Goal: Transaction & Acquisition: Purchase product/service

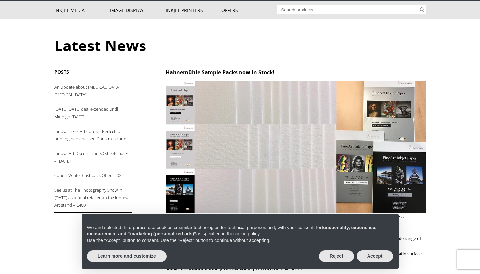
scroll to position [44, 0]
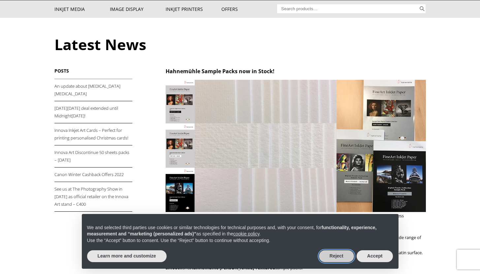
click at [332, 255] on button "Reject" at bounding box center [336, 257] width 35 height 12
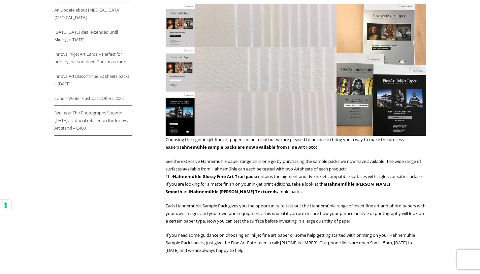
scroll to position [119, 0]
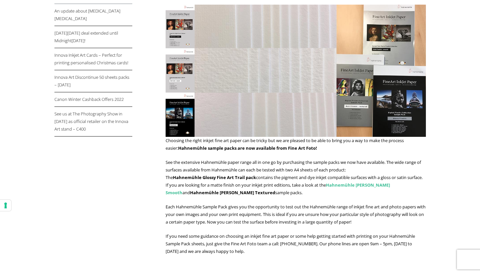
click at [385, 186] on link "Hahnemühle Matt FineArt Smooth" at bounding box center [278, 189] width 225 height 14
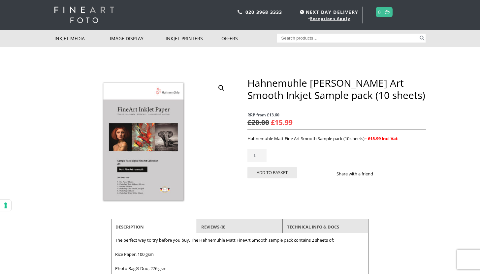
scroll to position [7, 0]
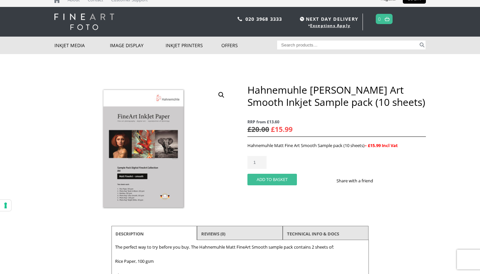
click at [281, 180] on button "Add to basket" at bounding box center [273, 180] width 50 height 12
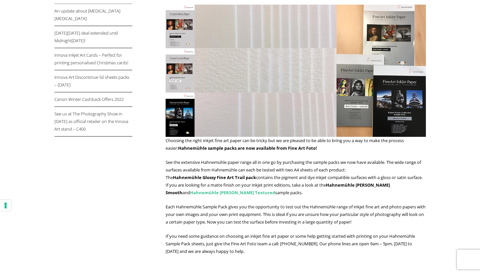
click at [221, 194] on link "Hahnemühle [PERSON_NAME] Textured" at bounding box center [232, 193] width 85 height 6
click at [202, 178] on link "Hahnemühle Glossy Fine Art Trail pack" at bounding box center [214, 178] width 83 height 6
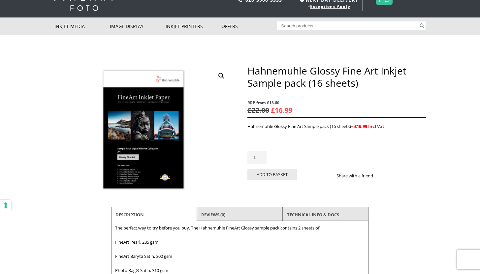
scroll to position [17, 0]
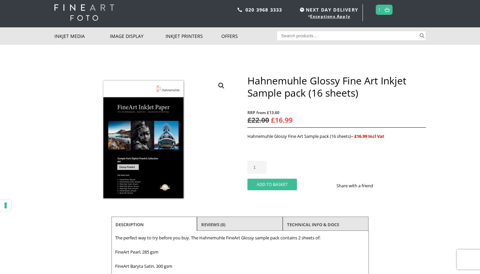
click at [273, 186] on button "Add to basket" at bounding box center [273, 185] width 50 height 12
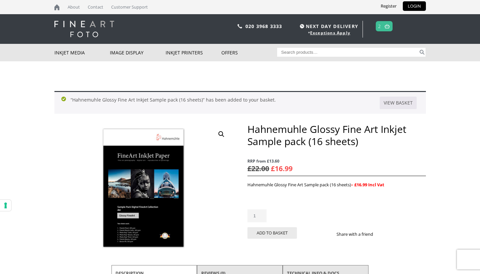
click at [382, 27] on span "2" at bounding box center [384, 26] width 17 height 10
click at [389, 28] on img at bounding box center [387, 26] width 5 height 4
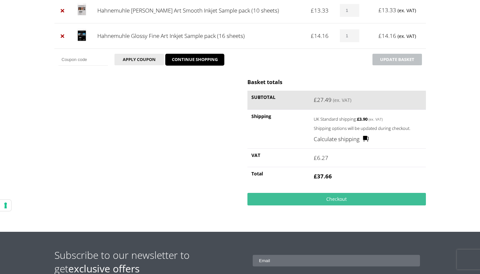
scroll to position [129, 0]
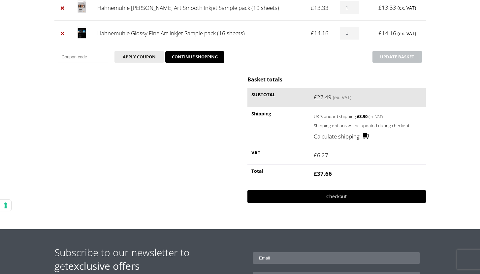
click at [327, 196] on link "Checkout" at bounding box center [337, 197] width 178 height 13
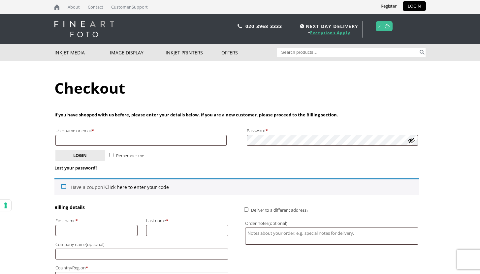
click at [335, 32] on link "Exceptions Apply" at bounding box center [330, 33] width 40 height 6
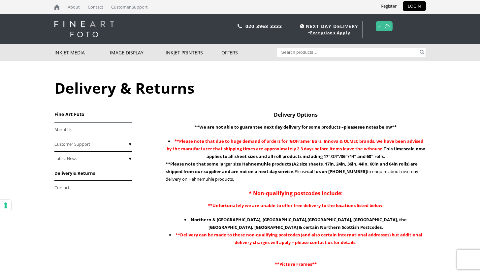
click at [385, 26] on link at bounding box center [387, 26] width 8 height 10
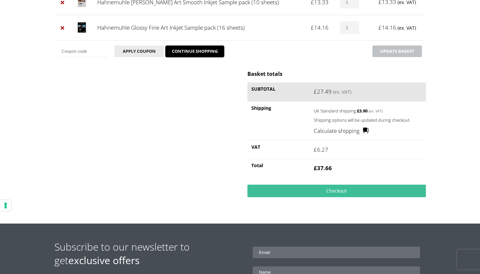
scroll to position [152, 0]
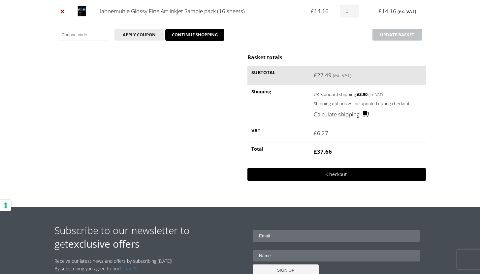
click at [335, 179] on link "Checkout" at bounding box center [337, 174] width 178 height 13
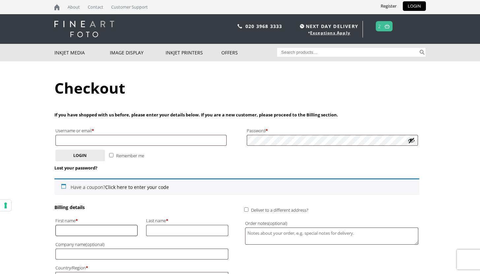
click at [121, 228] on input "First name *" at bounding box center [96, 230] width 83 height 11
type input "[PERSON_NAME]"
type input "[EMAIL_ADDRESS][DOMAIN_NAME]"
type input "saint"
type input "18 hundreds close"
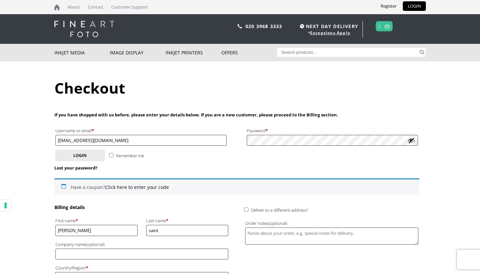
type input "westgate"
type input "Kent"
type input "CT88HB"
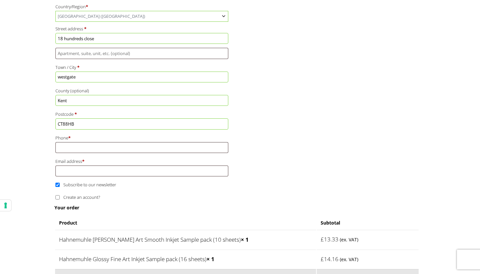
scroll to position [264, 0]
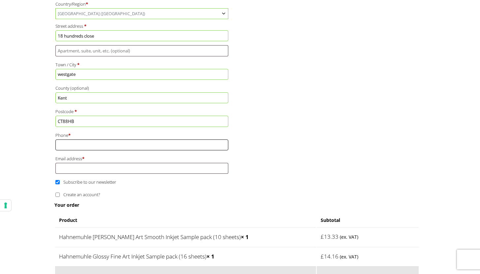
click at [108, 146] on input "Phone *" at bounding box center [141, 145] width 173 height 11
type input "07861286898"
click at [97, 173] on input "Email address *" at bounding box center [141, 168] width 173 height 11
type input "[EMAIL_ADDRESS][DOMAIN_NAME]"
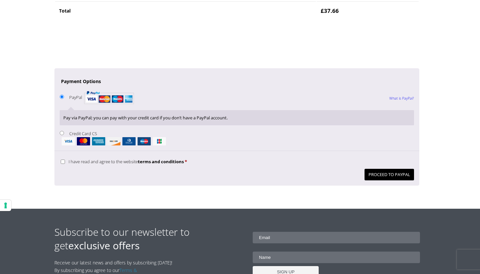
scroll to position [593, 0]
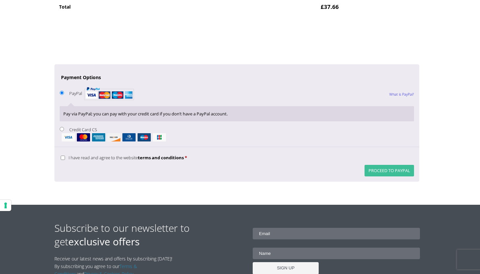
click at [385, 170] on button "Proceed to PayPal" at bounding box center [390, 171] width 50 height 12
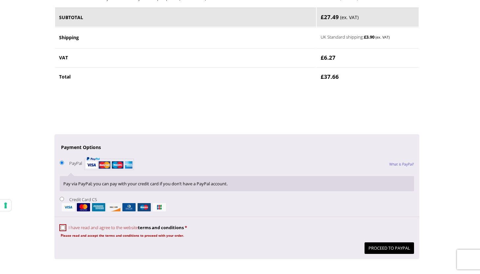
scroll to position [551, 0]
click at [63, 226] on input "I have read and agree to the website terms and conditions *" at bounding box center [63, 227] width 4 height 4
checkbox input "true"
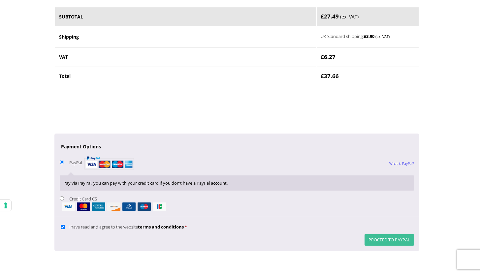
click at [389, 239] on button "Proceed to PayPal" at bounding box center [390, 240] width 50 height 12
